Goal: Information Seeking & Learning: Learn about a topic

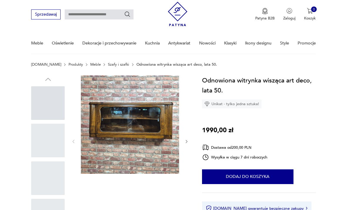
scroll to position [18, 0]
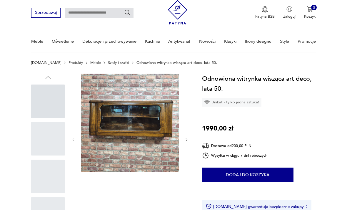
click at [51, 104] on div at bounding box center [48, 101] width 34 height 34
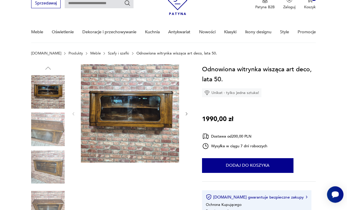
scroll to position [30, 0]
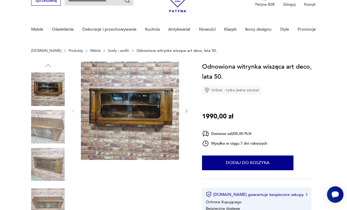
click at [51, 127] on img at bounding box center [48, 127] width 34 height 34
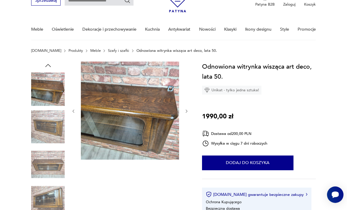
click at [51, 127] on img at bounding box center [48, 127] width 34 height 34
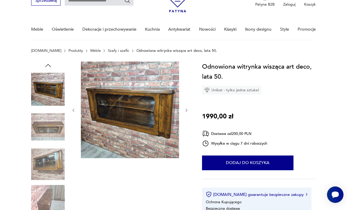
click at [55, 129] on img at bounding box center [48, 127] width 34 height 34
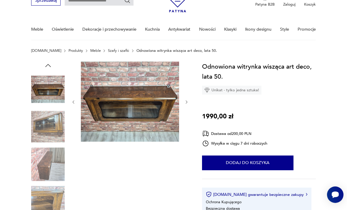
click at [56, 148] on img at bounding box center [48, 164] width 34 height 34
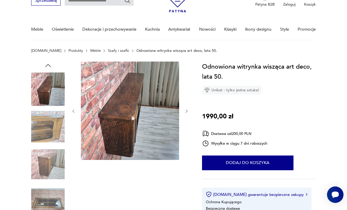
click at [50, 160] on img at bounding box center [48, 164] width 34 height 34
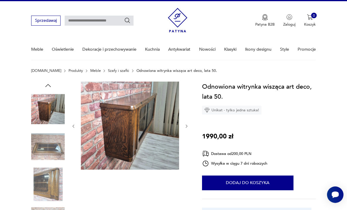
scroll to position [0, 0]
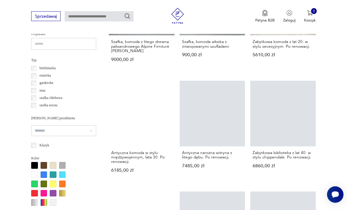
scroll to position [384, 0]
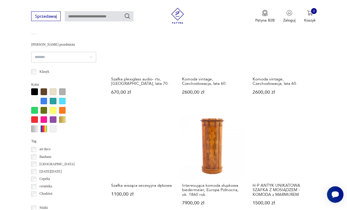
scroll to position [459, 0]
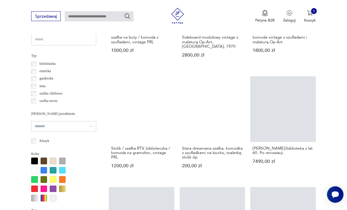
scroll to position [389, 0]
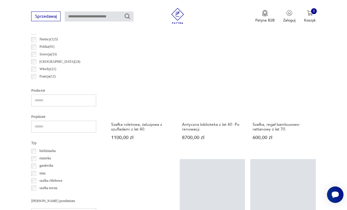
scroll to position [296, 0]
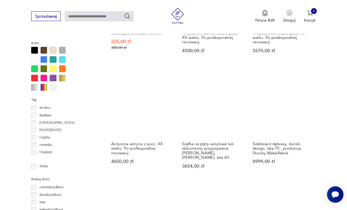
scroll to position [500, 0]
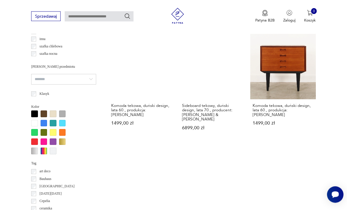
scroll to position [437, 0]
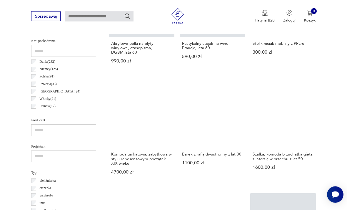
scroll to position [273, 0]
